Goal: Check status: Check status

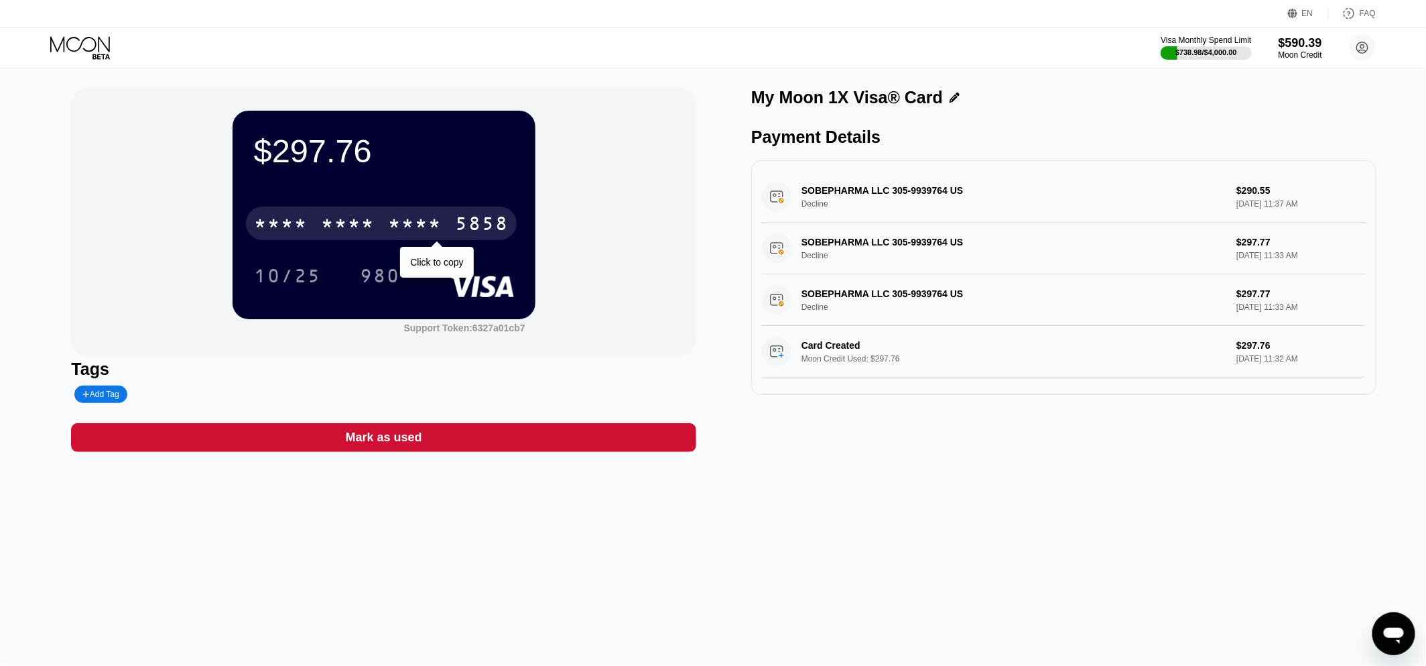
click at [382, 225] on div "* * * * * * * * * * * * 5858" at bounding box center [381, 223] width 271 height 34
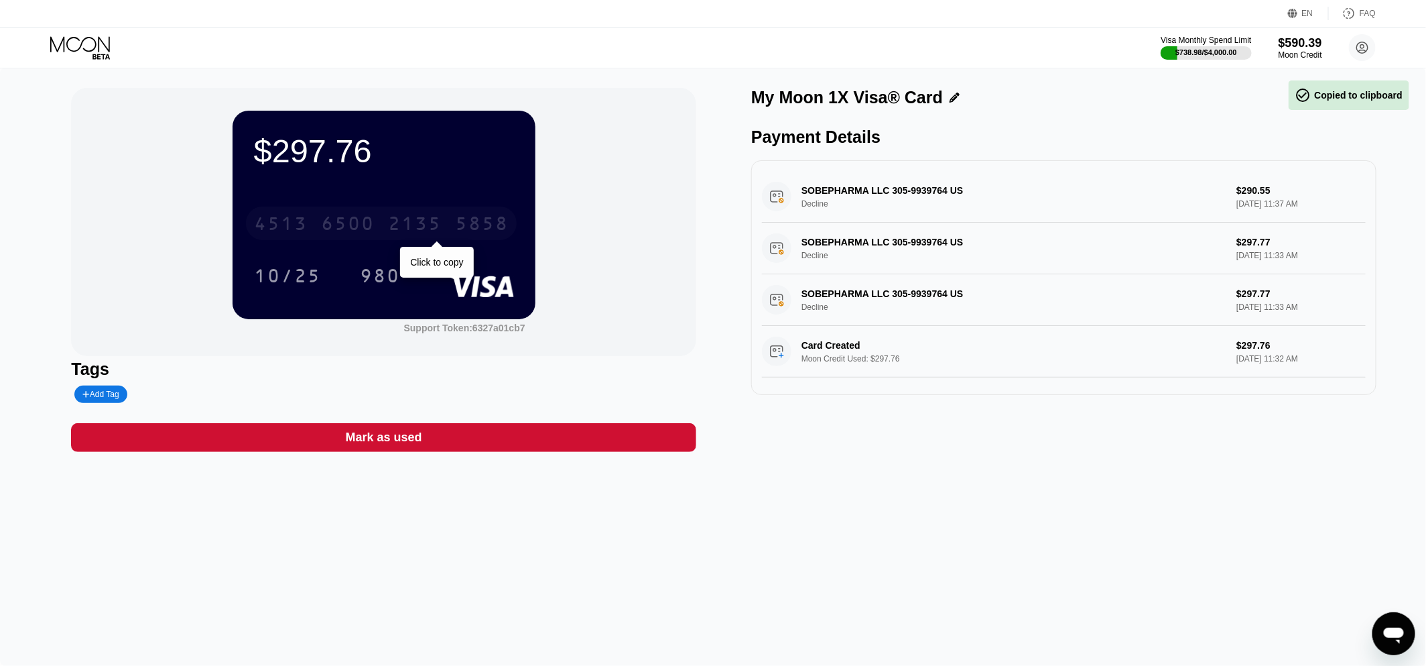
click at [448, 225] on div "[CREDIT_CARD_NUMBER]" at bounding box center [381, 223] width 271 height 34
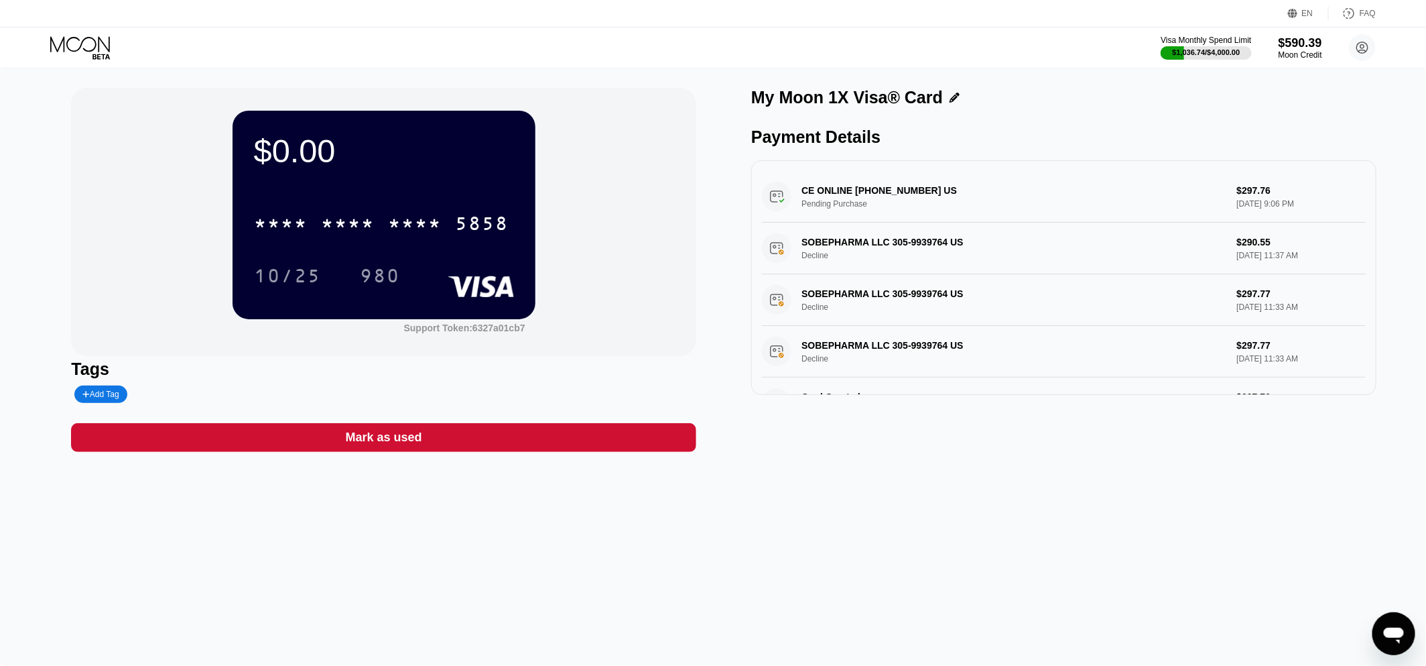
drag, startPoint x: 72, startPoint y: 36, endPoint x: 52, endPoint y: 44, distance: 21.9
drag, startPoint x: 52, startPoint y: 44, endPoint x: 558, endPoint y: 65, distance: 507.2
click at [542, 64] on div "Visa Monthly Spend Limit $1,036.74 / $4,000.00 $590.39 Moon Credit simples7+moo…" at bounding box center [713, 47] width 1426 height 40
click at [93, 44] on icon at bounding box center [81, 47] width 62 height 23
